Goal: Task Accomplishment & Management: Use online tool/utility

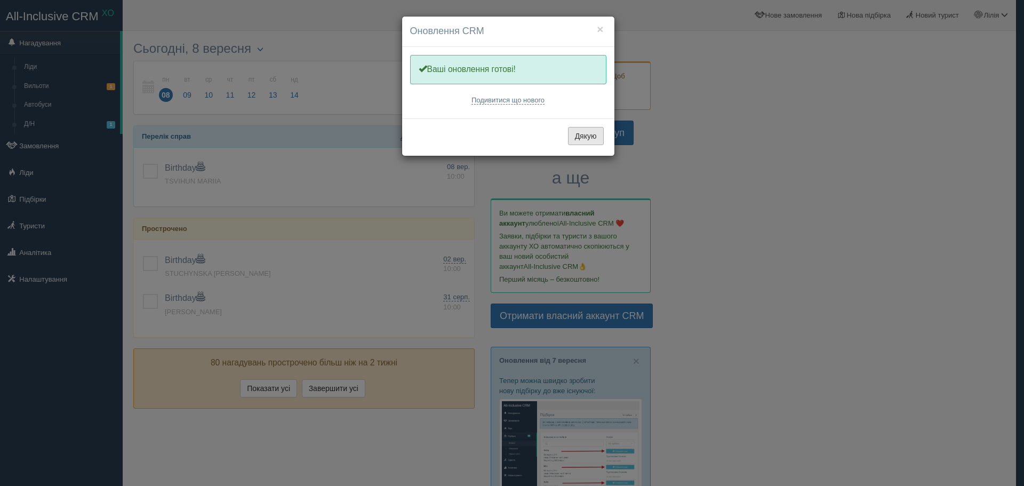
click at [587, 138] on button "Дякую" at bounding box center [586, 136] width 36 height 18
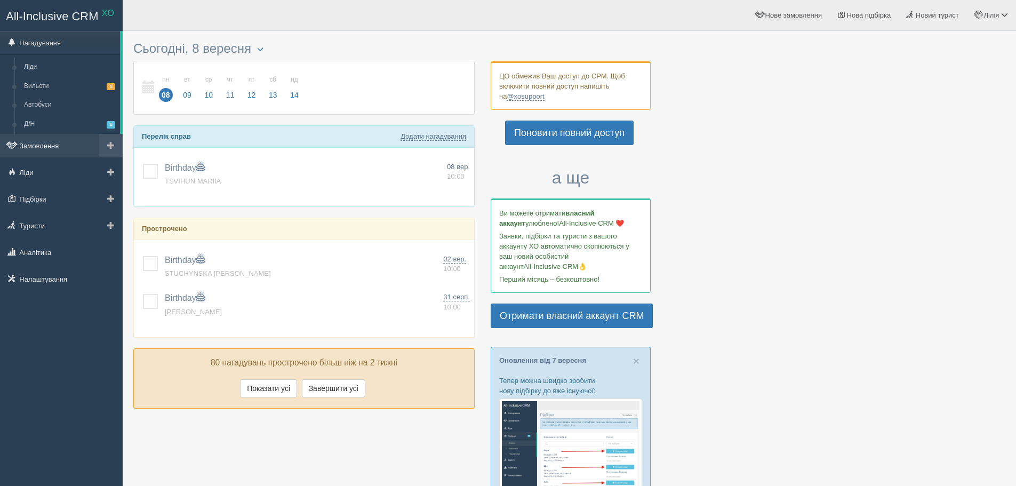
click at [46, 145] on link "Замовлення" at bounding box center [61, 145] width 123 height 23
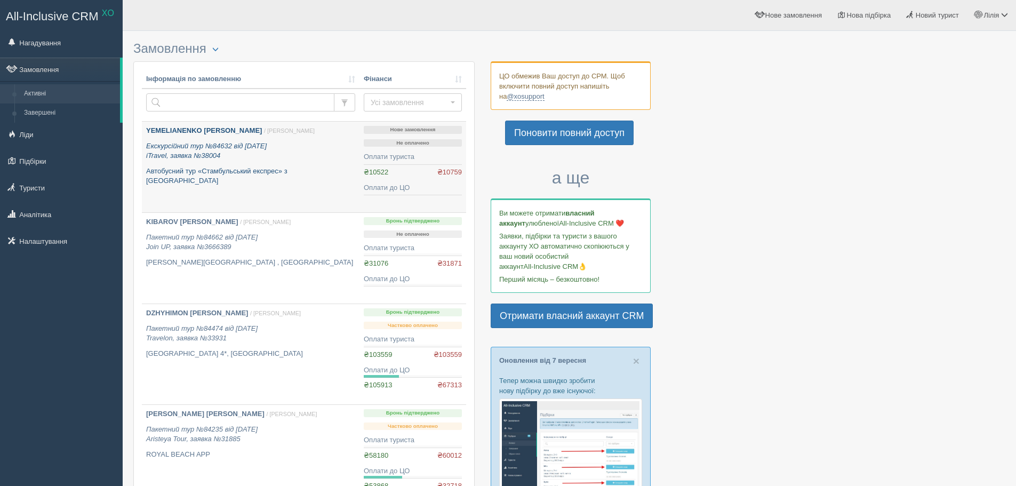
click at [296, 184] on link "YEMELIANENKO DMYTRO / Лілія Н. Екскурсійний тур №84632 від 24.05.2025 iTravel, …" at bounding box center [251, 167] width 218 height 91
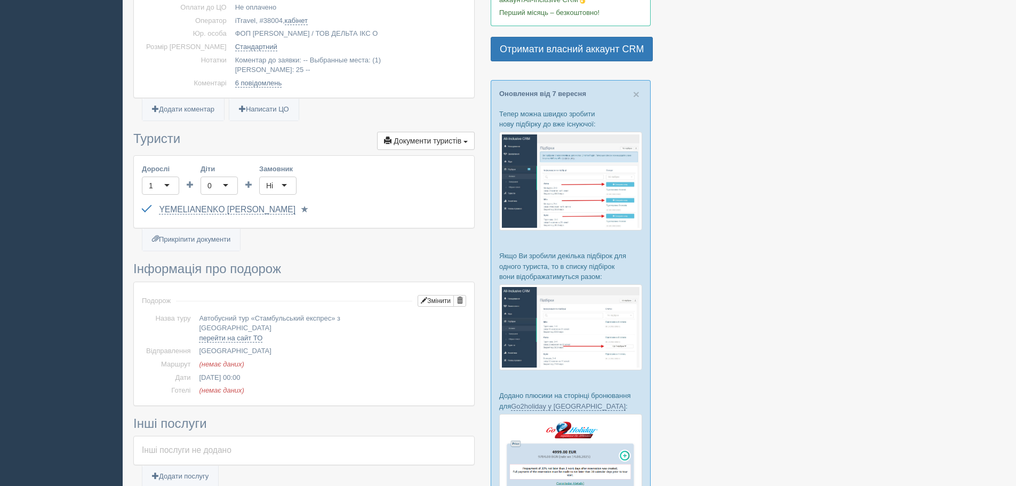
scroll to position [550, 0]
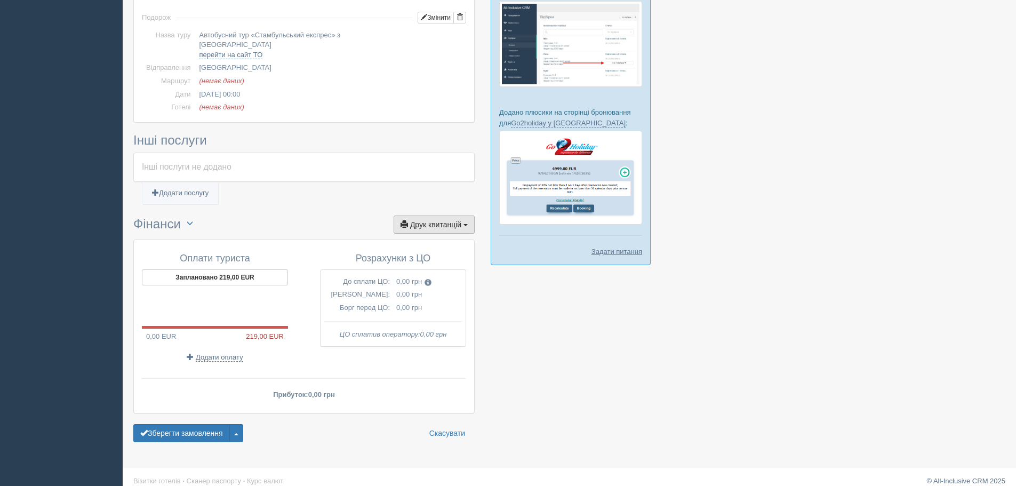
click at [434, 216] on button "Друк квитанцій Друк" at bounding box center [434, 225] width 81 height 18
click at [407, 253] on link "Акт виконаних робіт" at bounding box center [413, 262] width 122 height 18
click at [427, 216] on button "Друк квитанцій Друк" at bounding box center [434, 225] width 81 height 18
click at [316, 192] on ul "Додати послугу" at bounding box center [303, 198] width 341 height 13
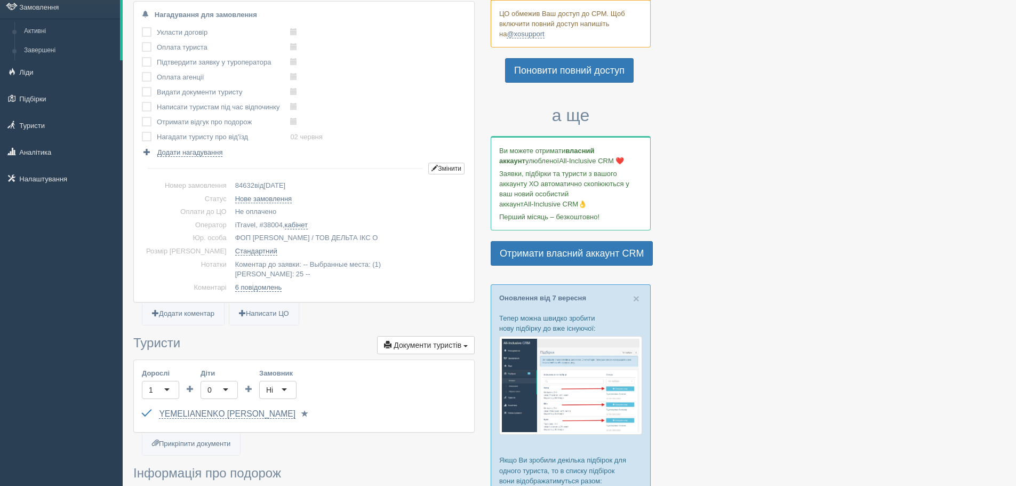
scroll to position [0, 0]
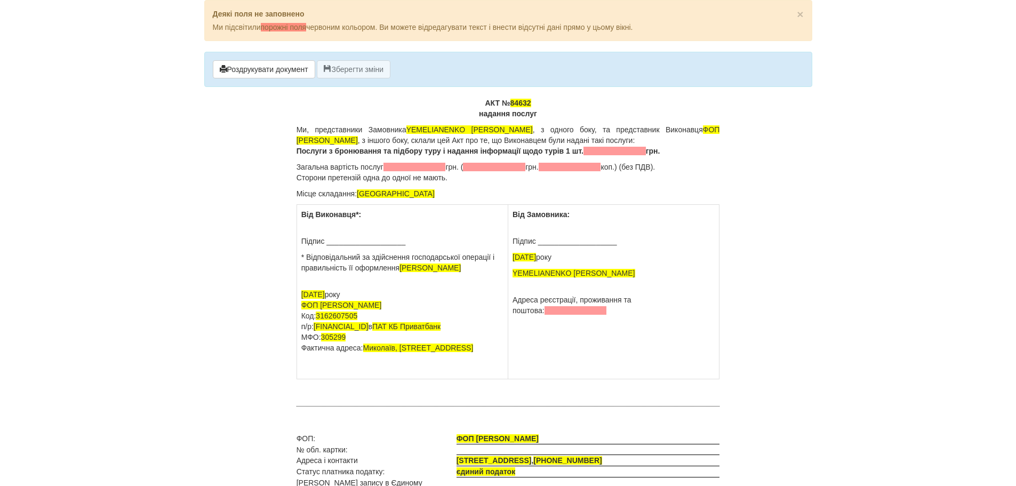
scroll to position [107, 0]
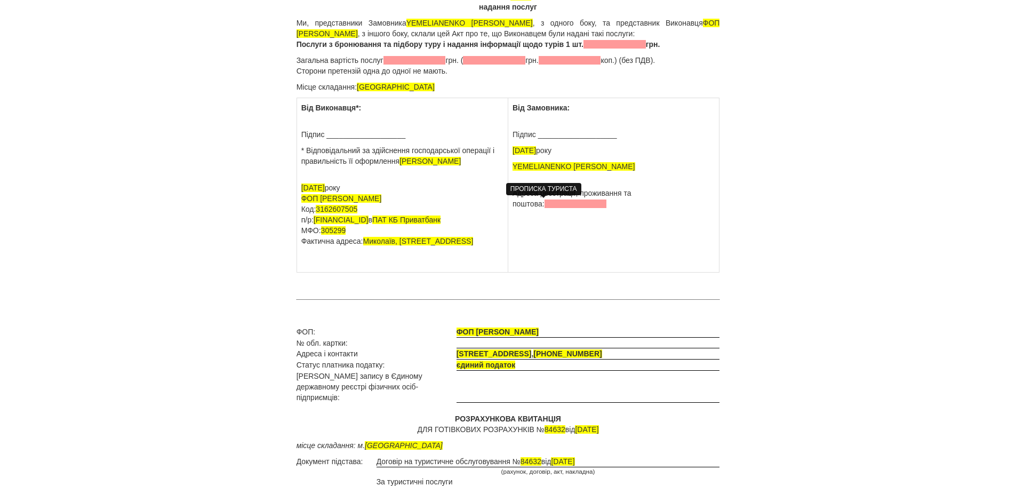
click at [545, 201] on span at bounding box center [576, 204] width 62 height 9
click at [669, 194] on p "Адреса реєстрації, проживання та поштова: м.Одеса" at bounding box center [614, 198] width 202 height 21
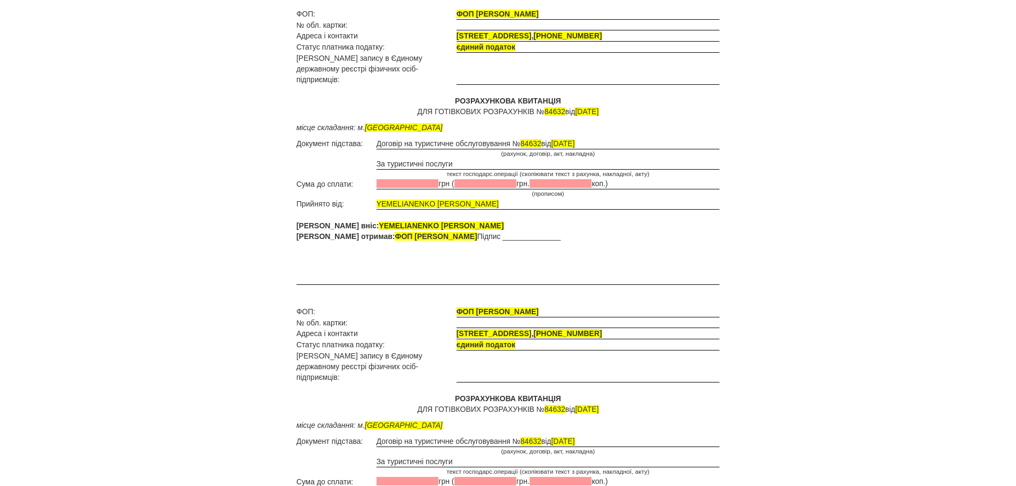
scroll to position [499, 0]
